Goal: Transaction & Acquisition: Obtain resource

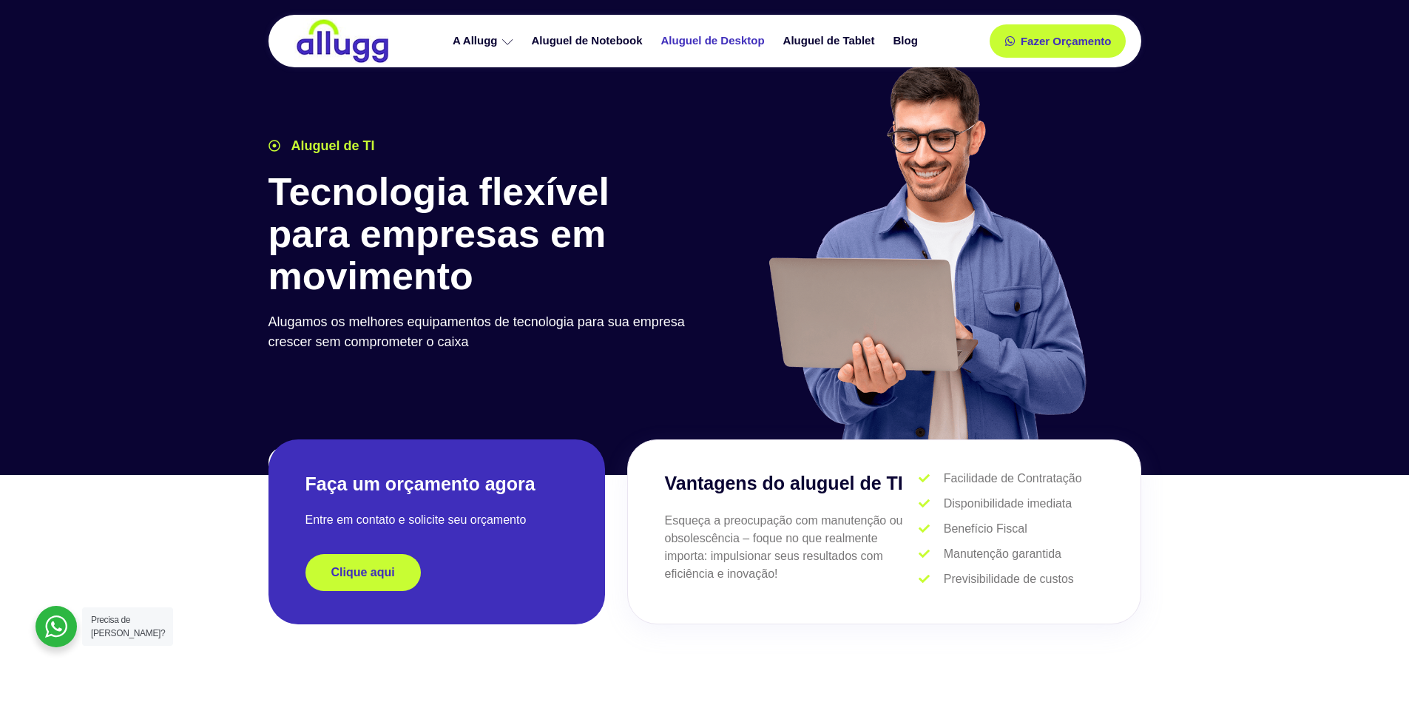
drag, startPoint x: 0, startPoint y: 0, endPoint x: 757, endPoint y: 48, distance: 758.1
click at [757, 48] on link "Aluguel de Desktop" at bounding box center [715, 41] width 122 height 26
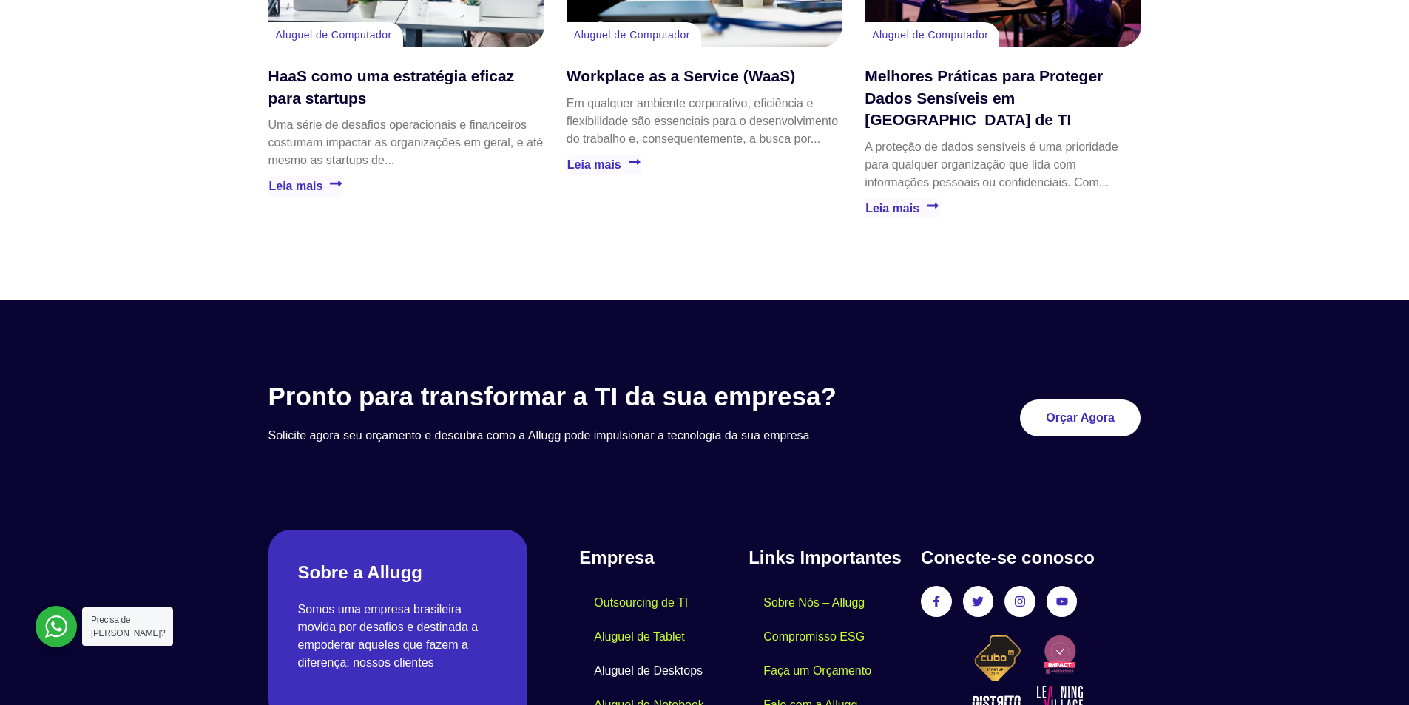
scroll to position [3183, 0]
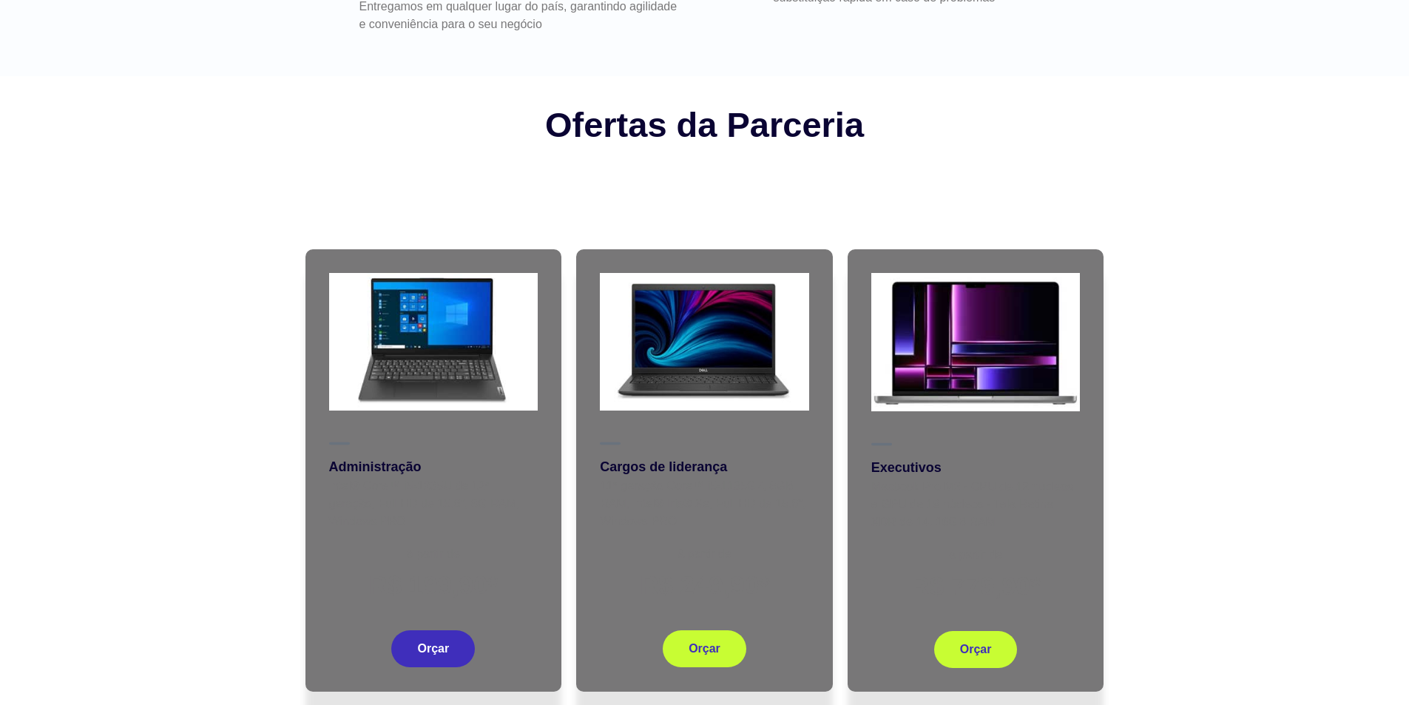
click at [449, 643] on span "Orçar" at bounding box center [433, 649] width 32 height 12
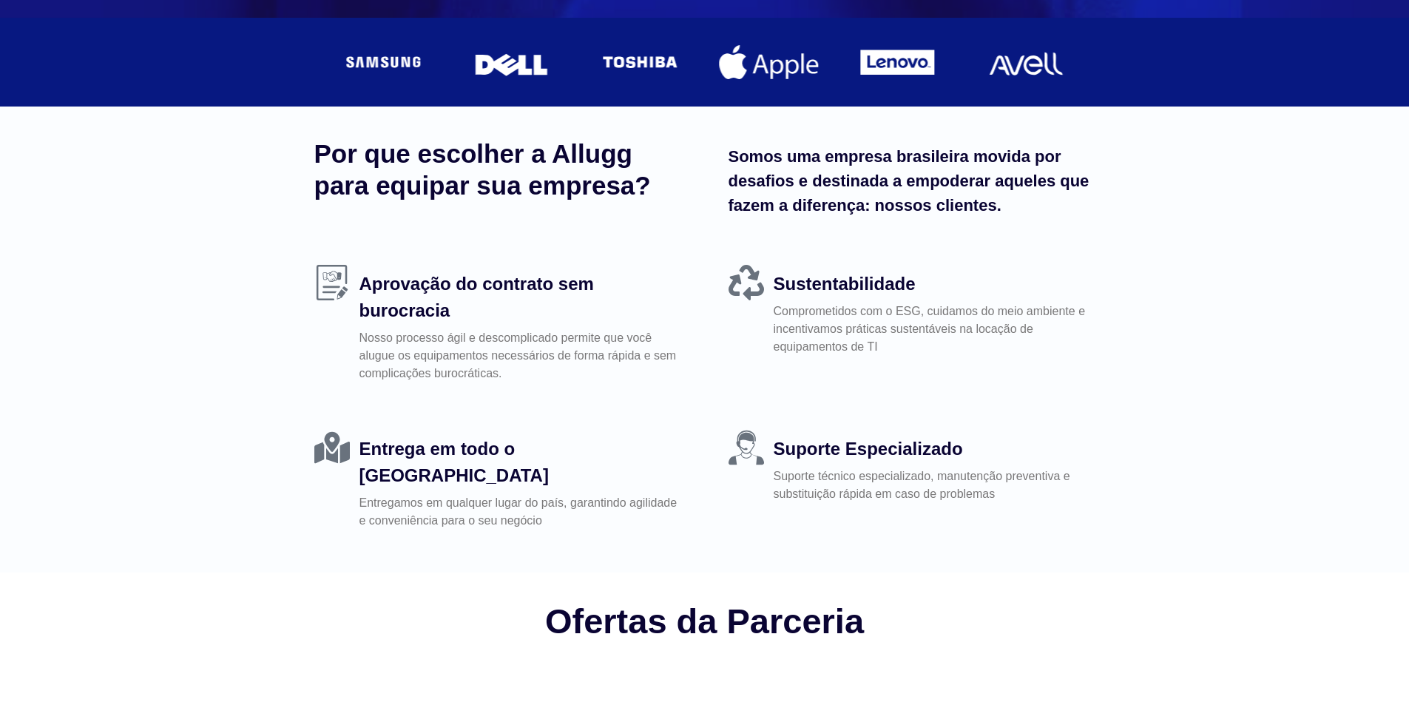
scroll to position [613, 0]
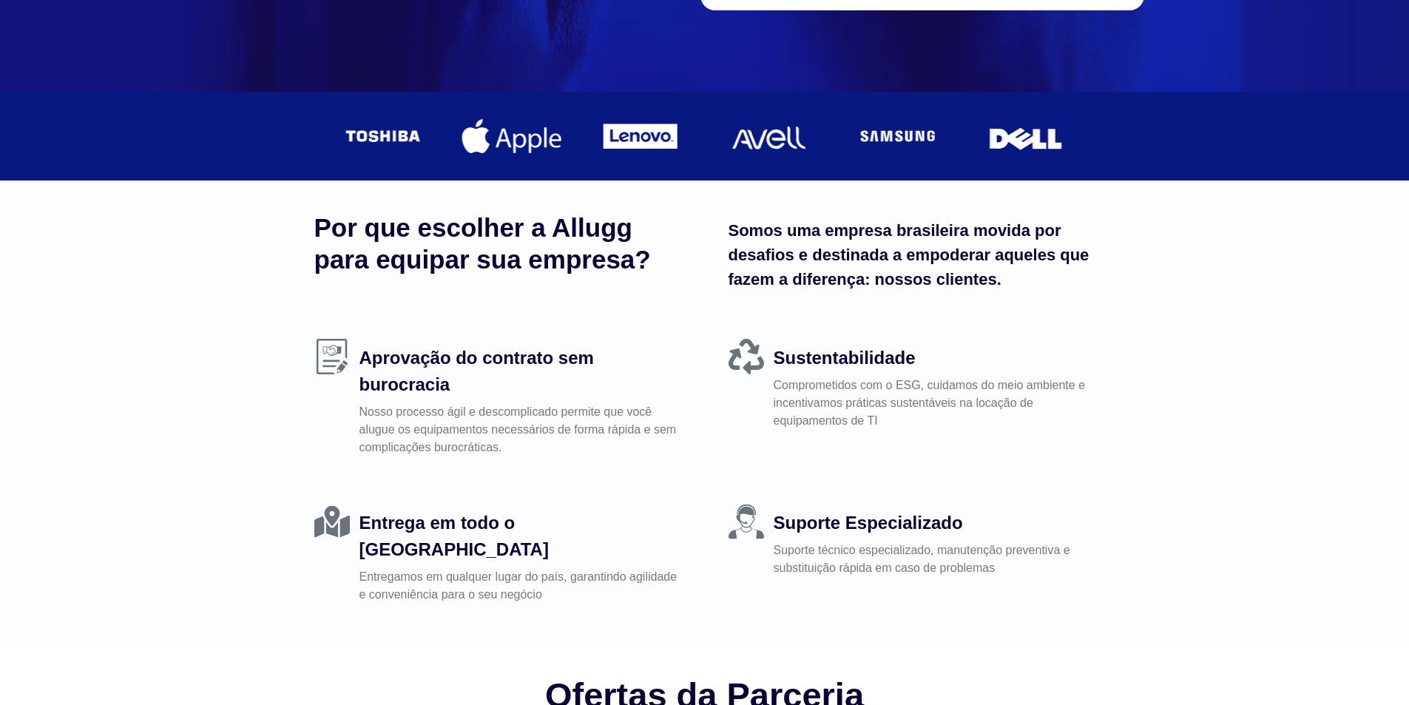
scroll to position [1183, 0]
